Goal: Obtain resource: Obtain resource

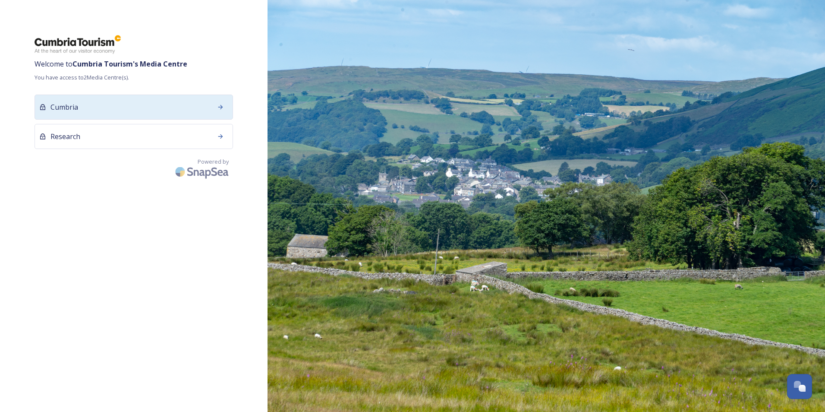
click at [96, 105] on div "Cumbria" at bounding box center [134, 107] width 199 height 25
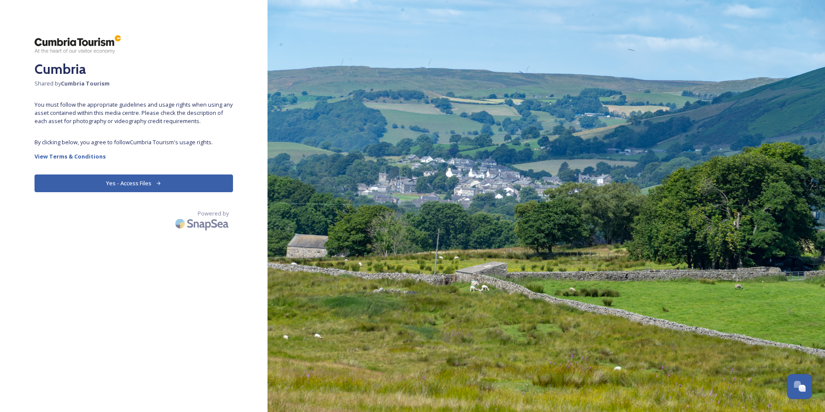
click at [128, 179] on button "Yes - Access Files" at bounding box center [134, 183] width 199 height 18
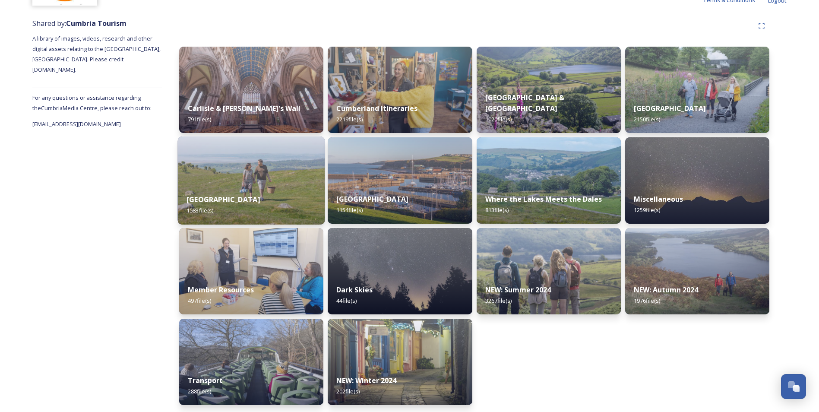
scroll to position [93, 0]
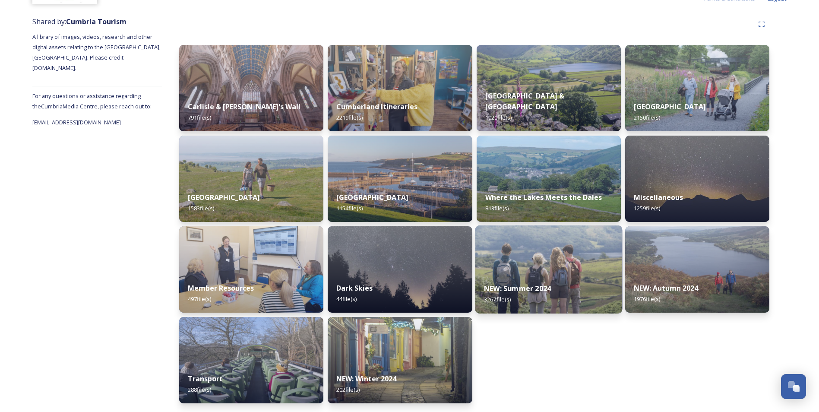
click at [583, 262] on img at bounding box center [548, 269] width 147 height 88
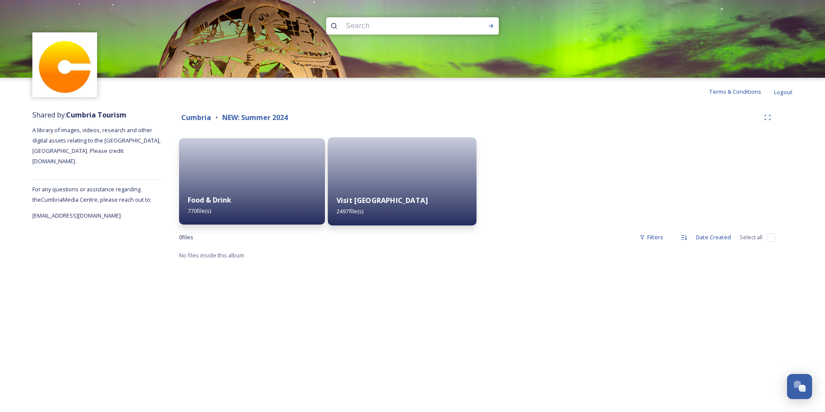
click at [404, 196] on div "Visit [GEOGRAPHIC_DATA] 2497 file(s)" at bounding box center [402, 205] width 149 height 39
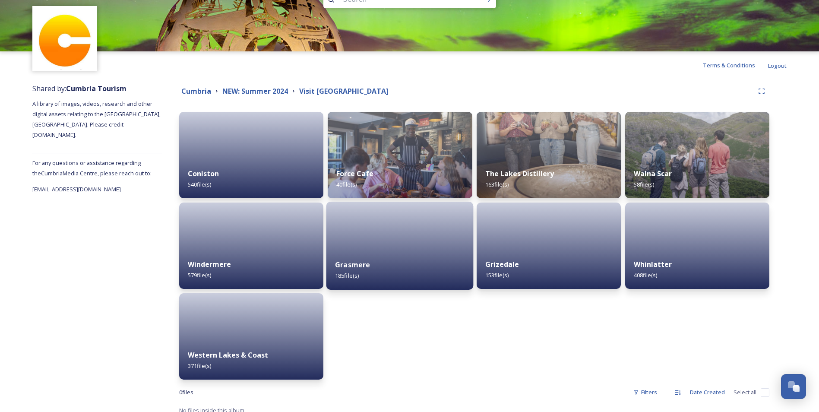
scroll to position [34, 0]
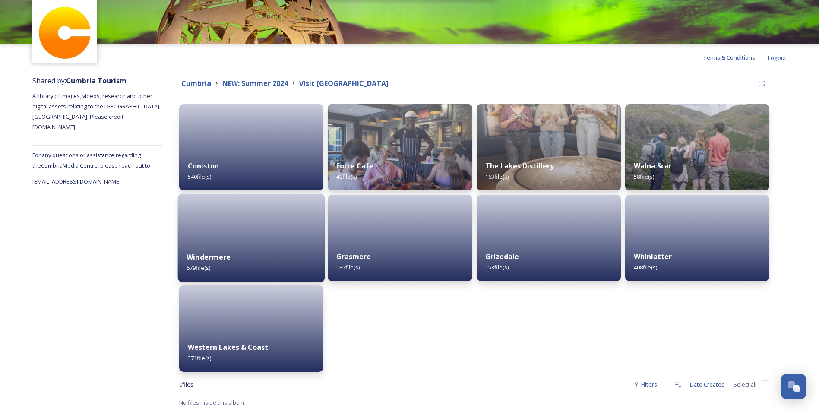
click at [261, 244] on div "Windermere 579 file(s)" at bounding box center [251, 262] width 147 height 39
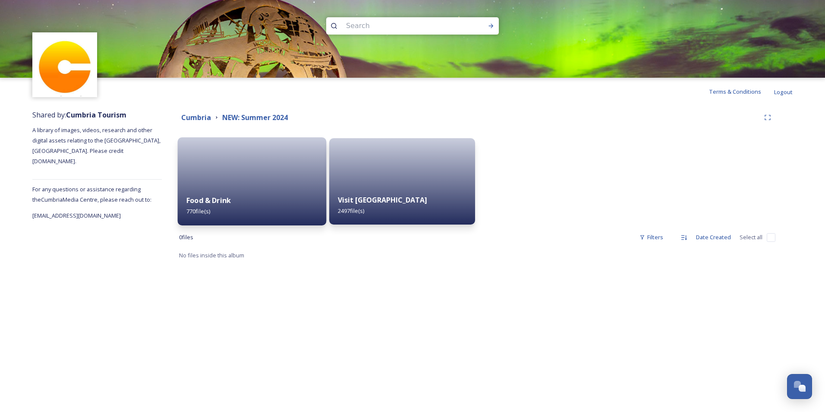
click at [267, 210] on div "Food & Drink 770 file(s)" at bounding box center [252, 205] width 149 height 39
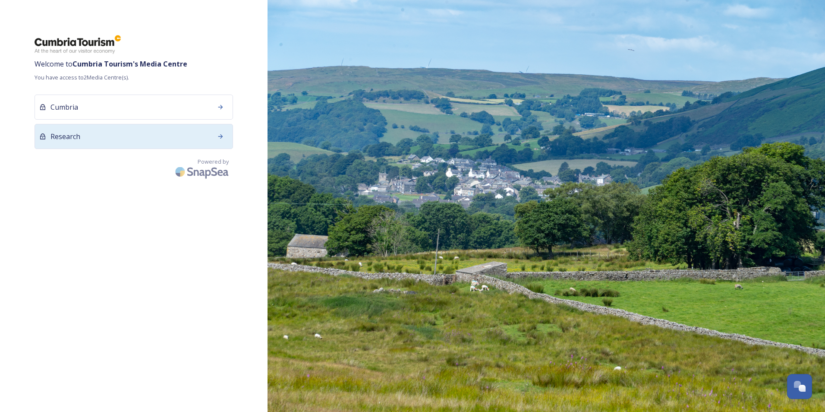
click at [71, 142] on div "Research" at bounding box center [134, 136] width 199 height 25
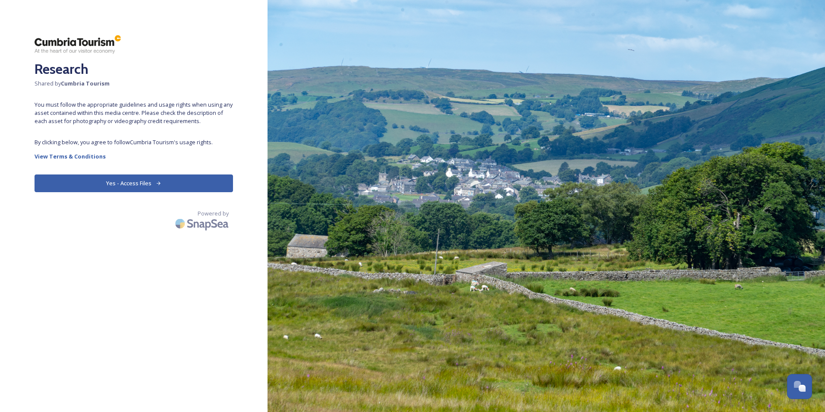
click at [116, 182] on button "Yes - Access Files" at bounding box center [134, 183] width 199 height 18
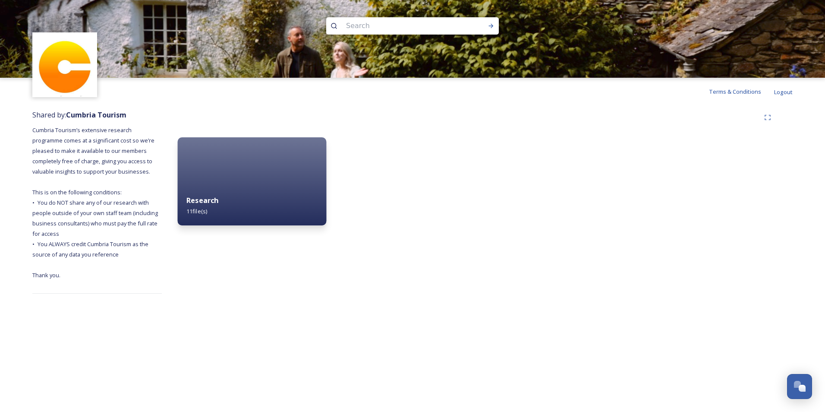
click at [269, 189] on div "Research 11 file(s)" at bounding box center [252, 205] width 149 height 39
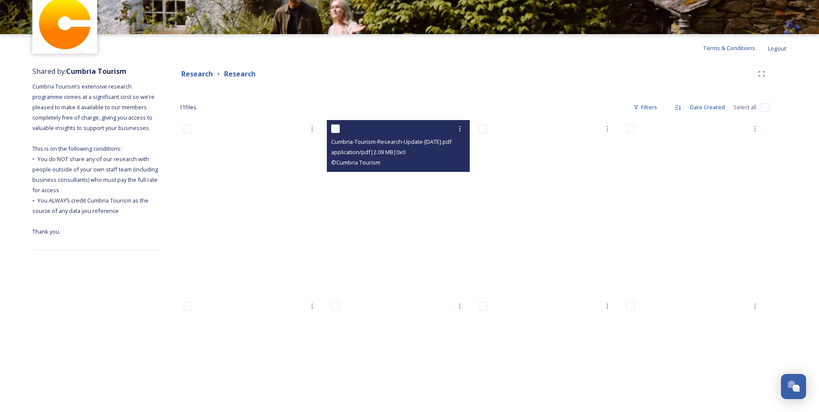
scroll to position [43, 0]
click at [364, 149] on span "application/pdf | 2.09 MB | 0 x 0" at bounding box center [368, 153] width 74 height 8
click at [336, 128] on input "checkbox" at bounding box center [335, 129] width 9 height 9
checkbox input "true"
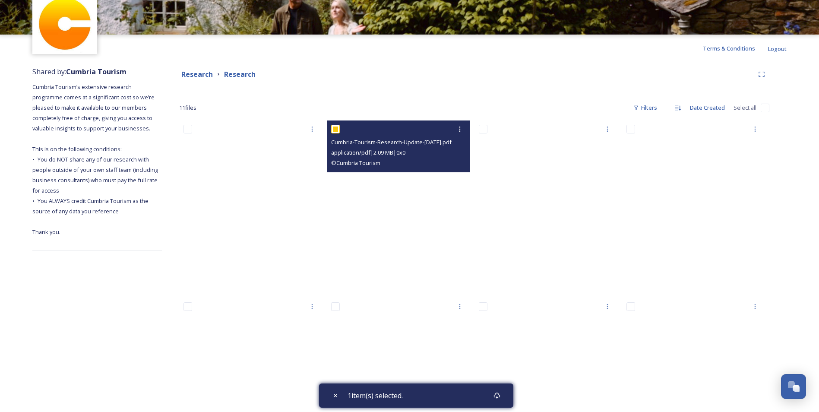
click at [392, 154] on span "application/pdf | 2.09 MB | 0 x 0" at bounding box center [368, 153] width 74 height 8
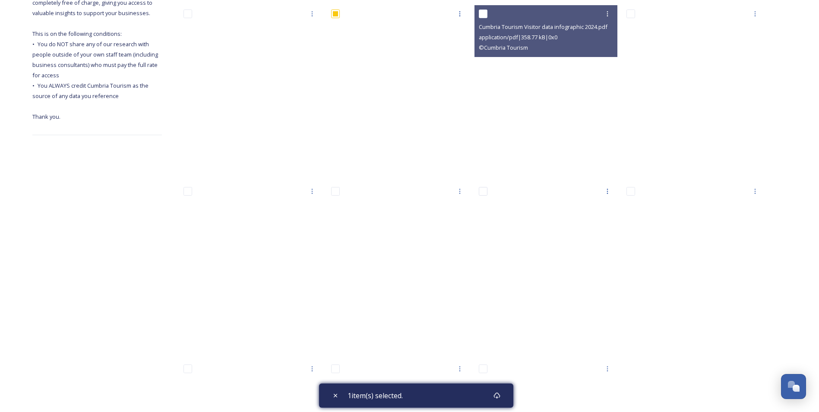
scroll to position [216, 0]
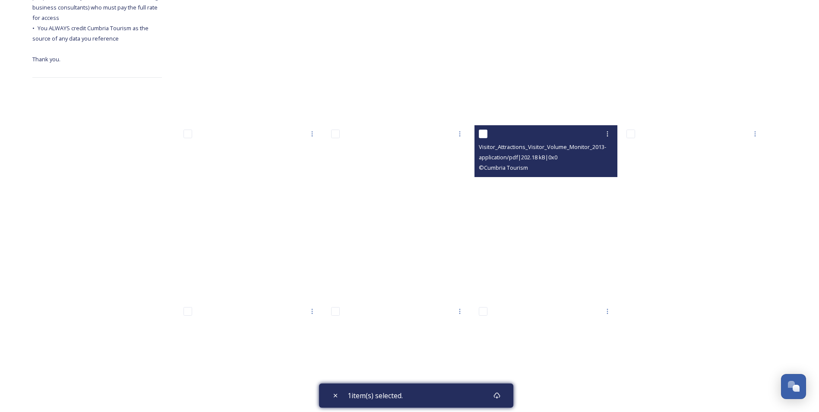
click at [483, 132] on input "checkbox" at bounding box center [483, 134] width 9 height 9
checkbox input "true"
click at [607, 133] on icon at bounding box center [607, 133] width 7 height 7
click at [593, 149] on span "View File" at bounding box center [595, 153] width 22 height 8
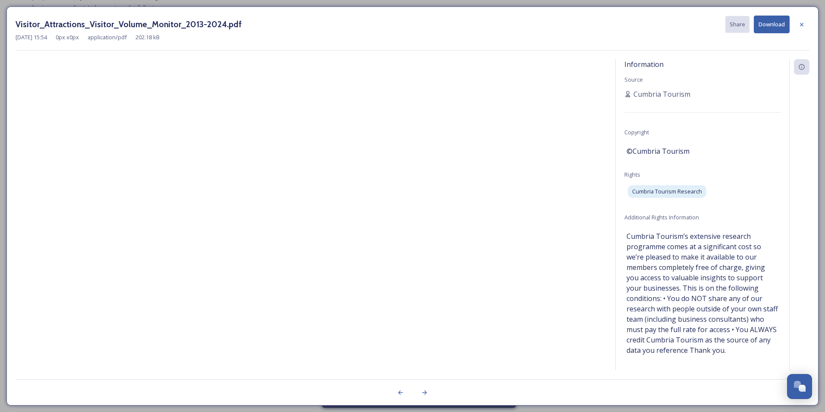
click at [802, 24] on icon at bounding box center [802, 24] width 7 height 7
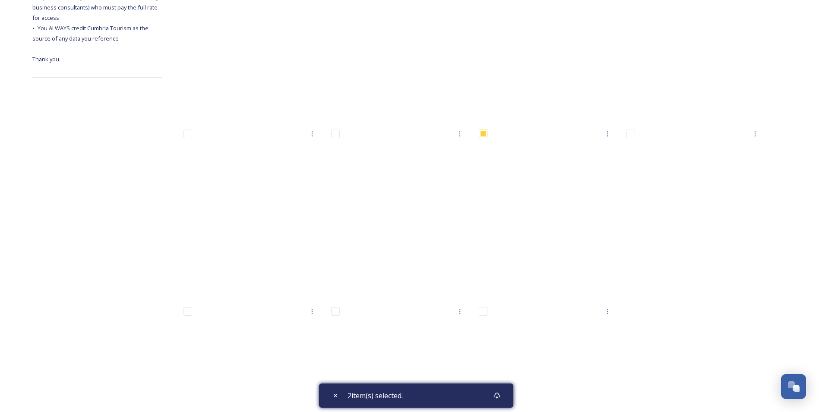
click at [74, 280] on div "Shared by: Cumbria Tourism Cumbria Tourism’s extensive research programme comes…" at bounding box center [97, 191] width 130 height 605
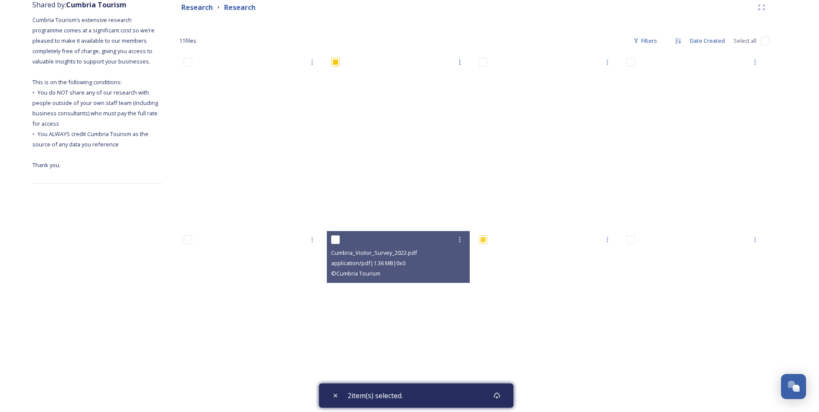
scroll to position [86, 0]
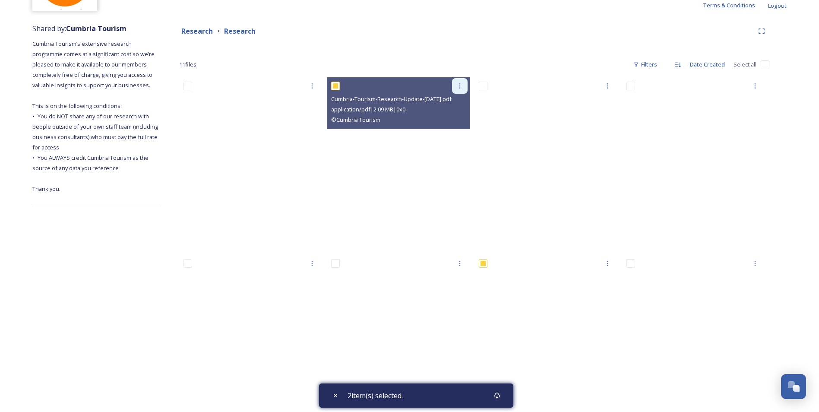
click at [457, 87] on icon at bounding box center [459, 85] width 7 height 7
